Goal: Information Seeking & Learning: Understand process/instructions

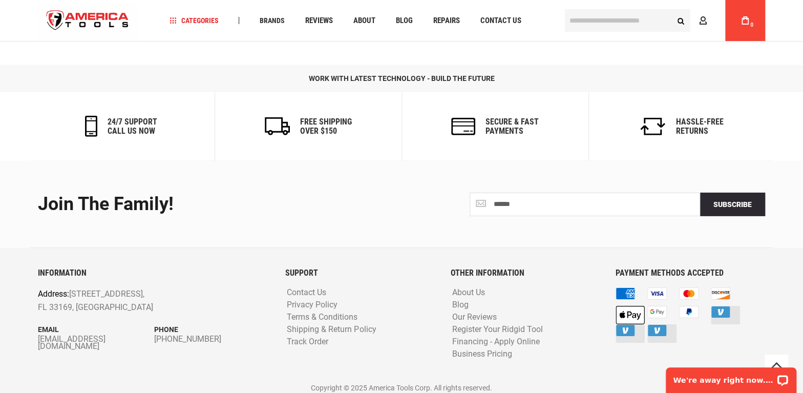
scroll to position [1651, 0]
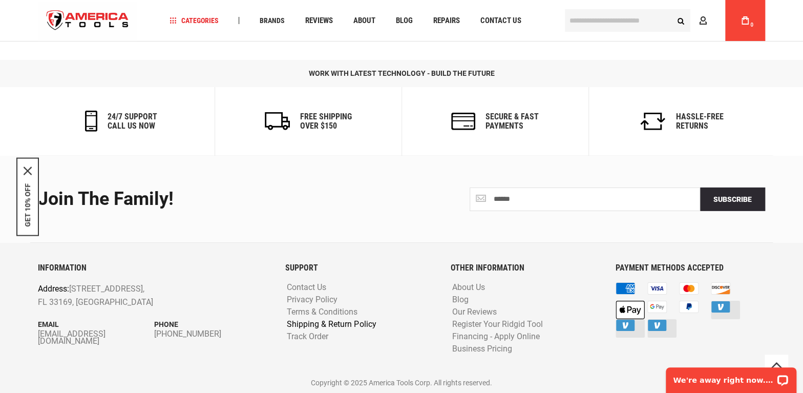
click at [321, 320] on link "Shipping & Return Policy" at bounding box center [331, 325] width 94 height 10
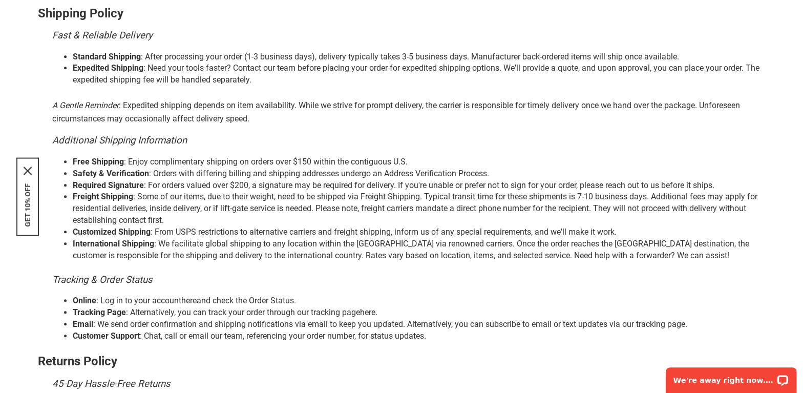
scroll to position [326, 0]
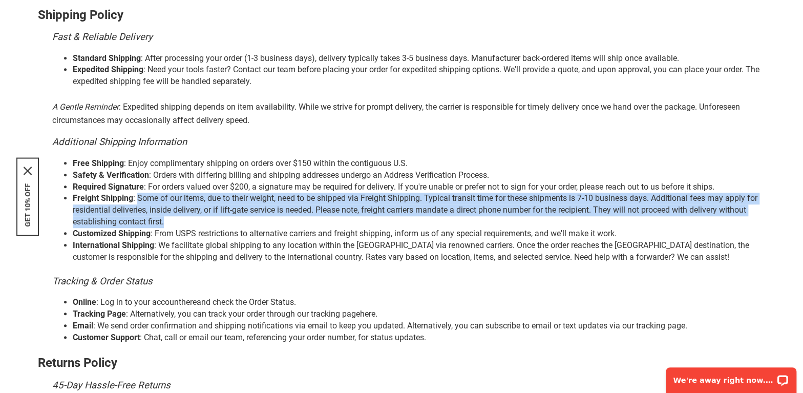
drag, startPoint x: 168, startPoint y: 219, endPoint x: 138, endPoint y: 198, distance: 36.4
click at [138, 198] on li "Freight Shipping : Some of our items, due to their weight, need to be shipped v…" at bounding box center [419, 210] width 693 height 35
copy li "Some of our items, due to their weight, need to be shipped via Freight Shipping…"
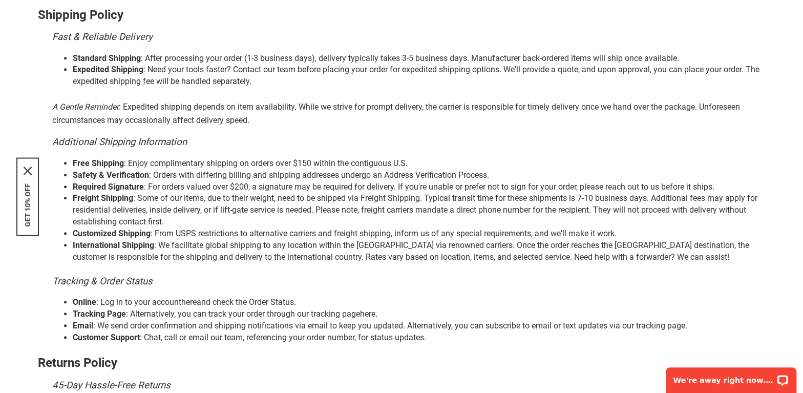
click at [760, 264] on div "Shipping & Return Policy | America Tools Customer Satisfaction At [GEOGRAPHIC_D…" at bounding box center [401, 174] width 727 height 719
